Goal: Information Seeking & Learning: Learn about a topic

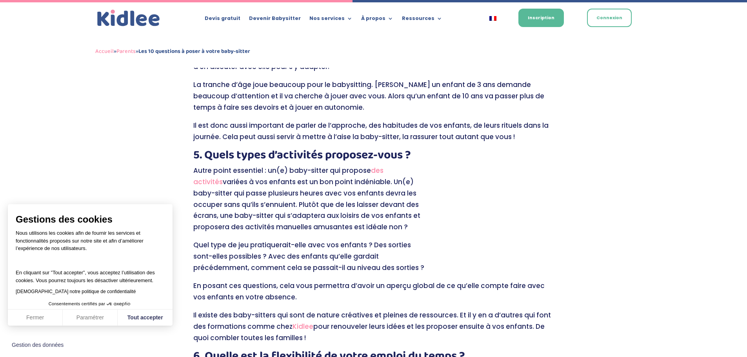
scroll to position [745, 0]
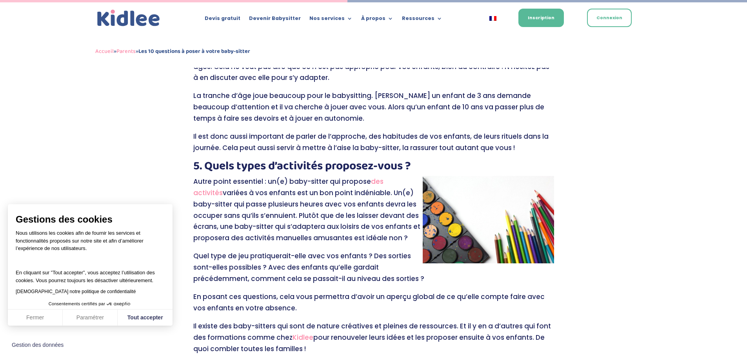
click at [313, 165] on h2 "5. Quels types d’activités proposez-vous ?" at bounding box center [373, 168] width 361 height 16
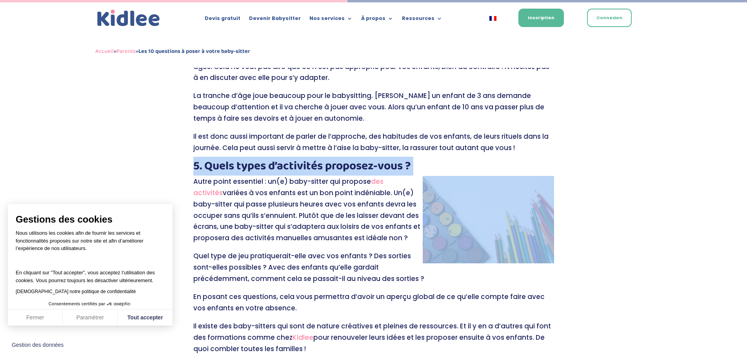
click at [313, 165] on h2 "5. Quels types d’activités proposez-vous ?" at bounding box center [373, 168] width 361 height 16
copy div "5. Quels types d’activités proposez-vous ?"
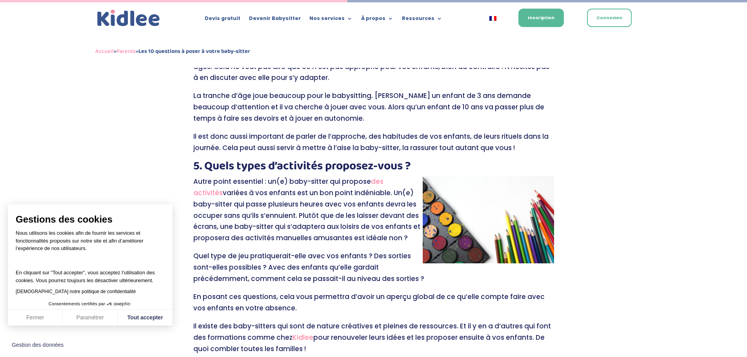
click at [298, 242] on p "Autre point essentiel : un(e) baby-sitter qui propose des activités variées à v…" at bounding box center [373, 213] width 361 height 75
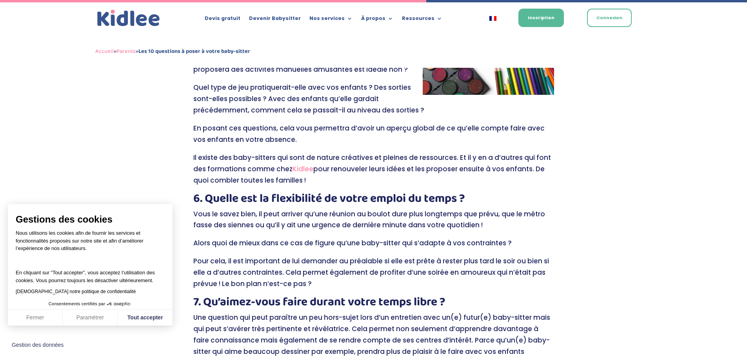
scroll to position [941, 0]
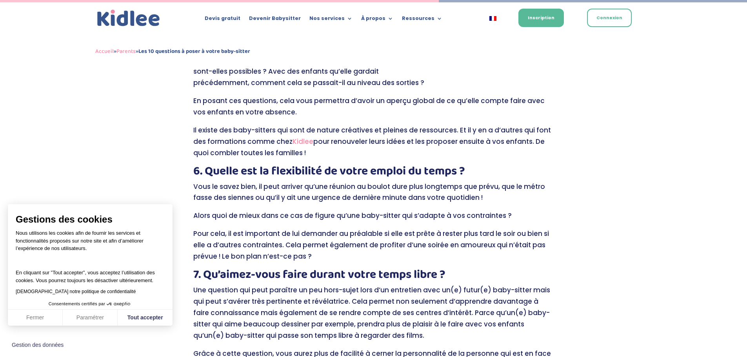
click at [281, 269] on h2 "7. Qu’aimez-vous faire durant votre temps libre ?" at bounding box center [373, 277] width 361 height 16
click at [284, 273] on h2 "7. Qu’aimez-vous faire durant votre temps libre ?" at bounding box center [373, 277] width 361 height 16
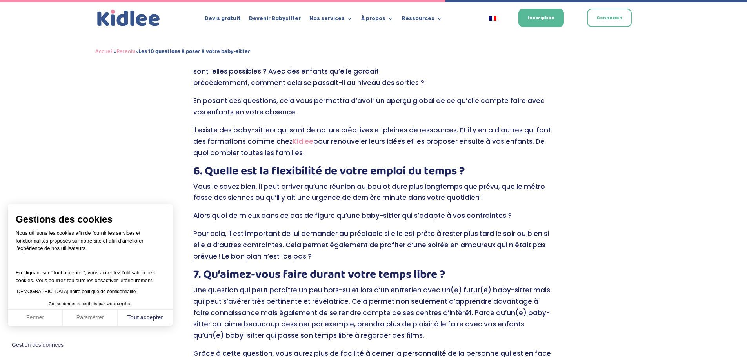
scroll to position [1137, 0]
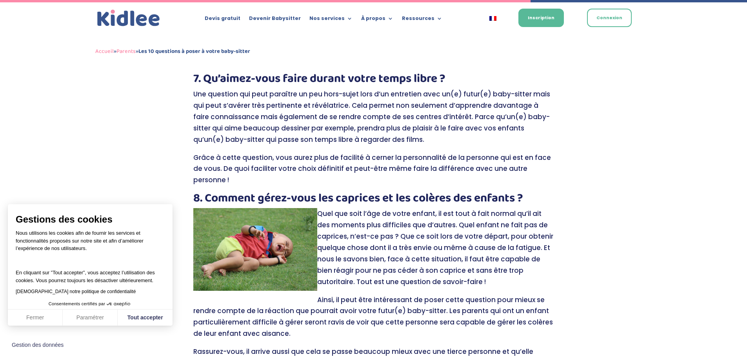
click at [316, 209] on img at bounding box center [255, 249] width 124 height 83
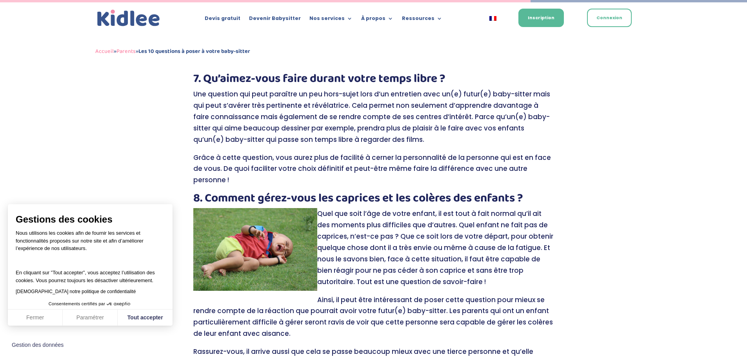
click at [318, 201] on h2 "8. Comment gérez-vous les caprices et les colères des enfants ?" at bounding box center [373, 201] width 361 height 16
click at [319, 197] on h2 "8. Comment gérez-vous les caprices et les colères des enfants ?" at bounding box center [373, 201] width 361 height 16
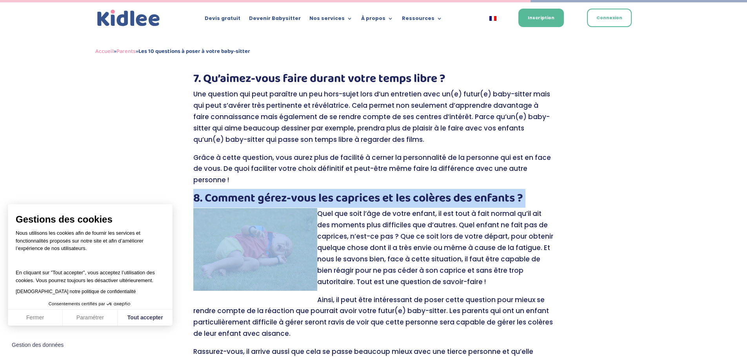
click at [319, 197] on h2 "8. Comment gérez-vous les caprices et les colères des enfants ?" at bounding box center [373, 201] width 361 height 16
copy div "8. Comment gérez-vous les caprices et les colères des enfants ?"
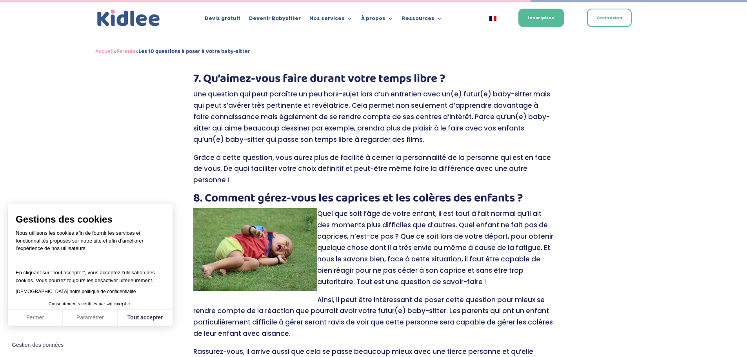
click at [336, 149] on p "Une question qui peut paraître un peu hors-sujet lors d’un entretien avec un(e)…" at bounding box center [373, 121] width 361 height 64
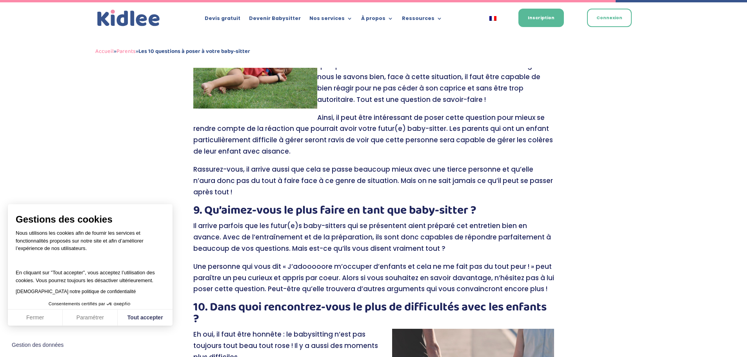
scroll to position [1320, 0]
click at [309, 212] on h2 "9. Qu’aimez-vous le plus faire en tant que baby-sitter ?" at bounding box center [373, 212] width 361 height 16
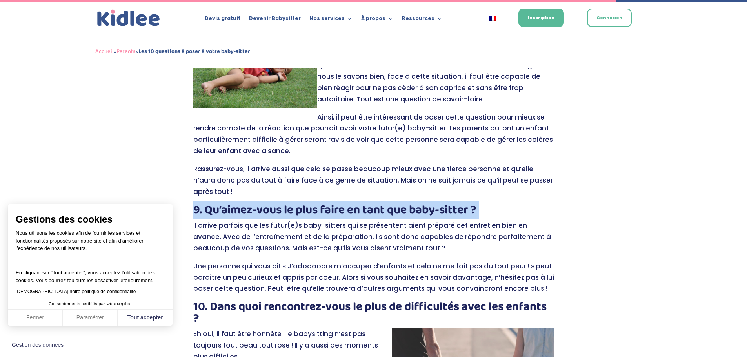
click at [309, 212] on h2 "9. Qu’aimez-vous le plus faire en tant que baby-sitter ?" at bounding box center [373, 212] width 361 height 16
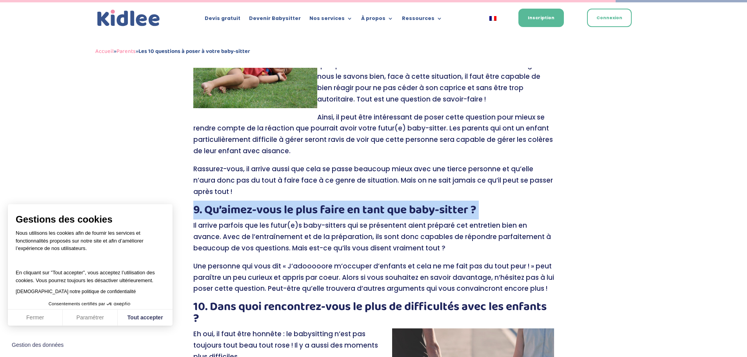
copy div "9. Qu’aimez-vous le plus faire en tant que baby-sitter ?"
